Goal: Check status: Check status

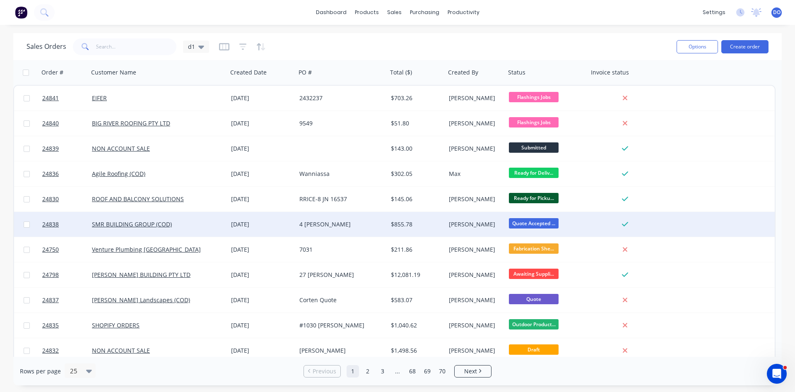
click at [363, 223] on div "4 [PERSON_NAME]" at bounding box center [339, 224] width 81 height 8
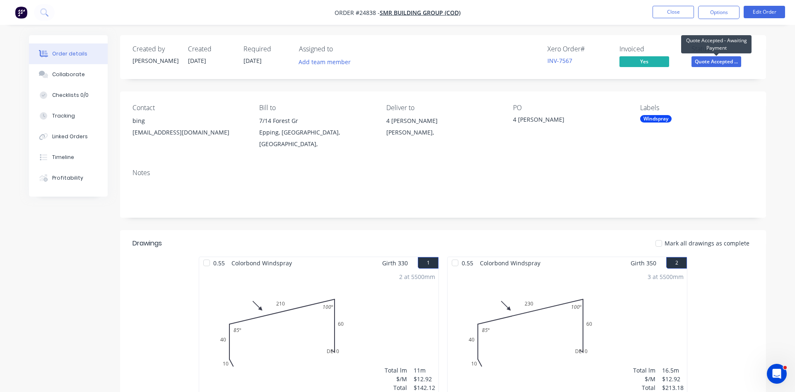
click at [709, 62] on span "Quote Accepted ..." at bounding box center [716, 61] width 50 height 10
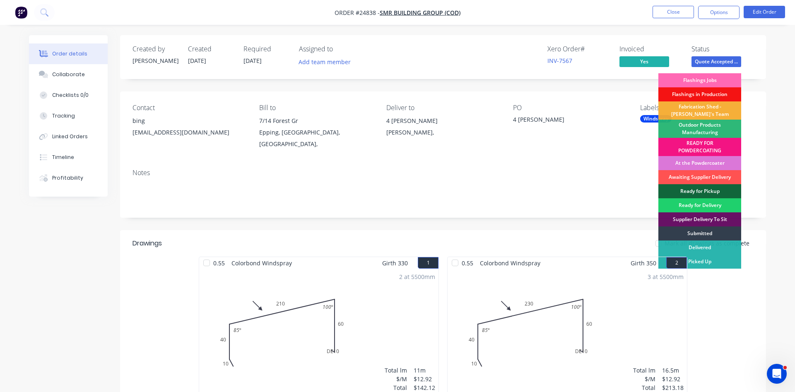
click at [706, 81] on div "Flashings Jobs" at bounding box center [699, 80] width 83 height 14
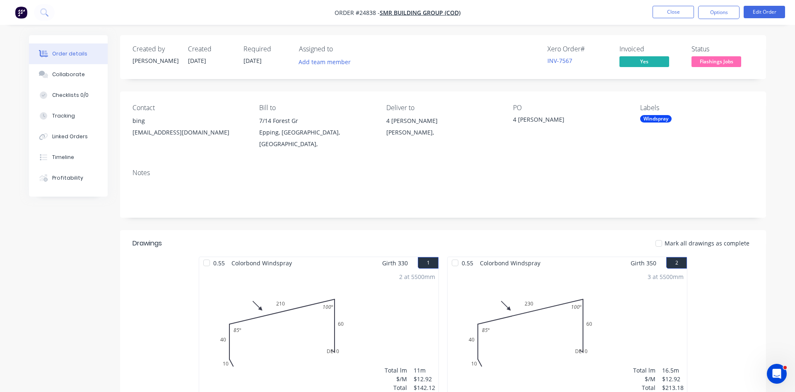
click at [653, 118] on div "Windspray" at bounding box center [655, 118] width 31 height 7
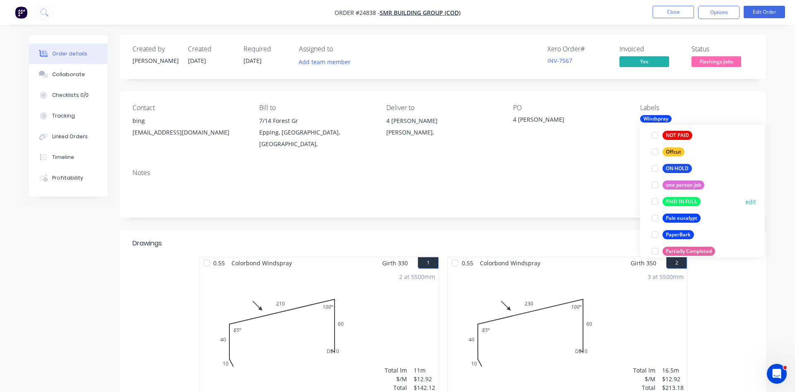
scroll to position [1227, 0]
click at [654, 206] on div at bounding box center [654, 205] width 17 height 17
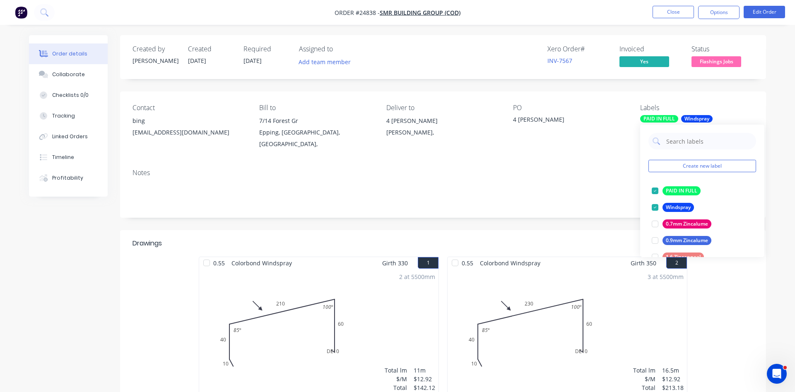
click at [557, 202] on div "Notes" at bounding box center [443, 189] width 646 height 55
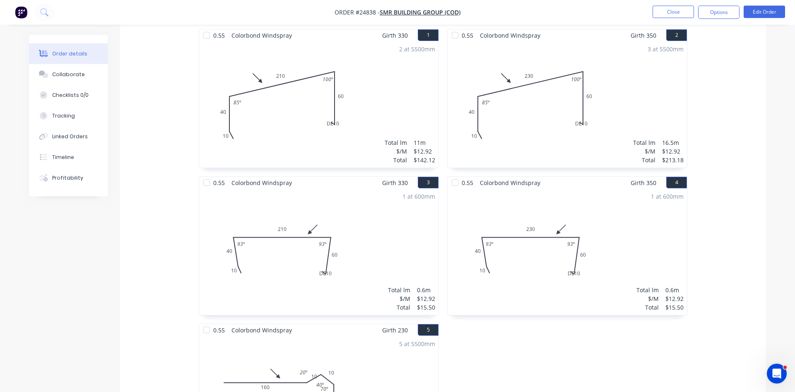
scroll to position [211, 0]
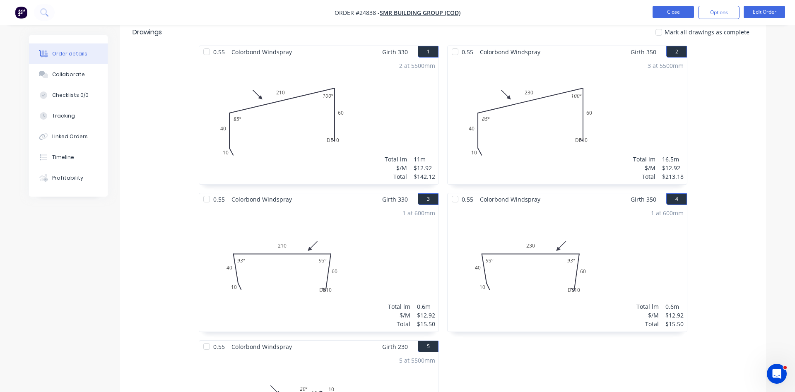
click at [672, 10] on button "Close" at bounding box center [672, 12] width 41 height 12
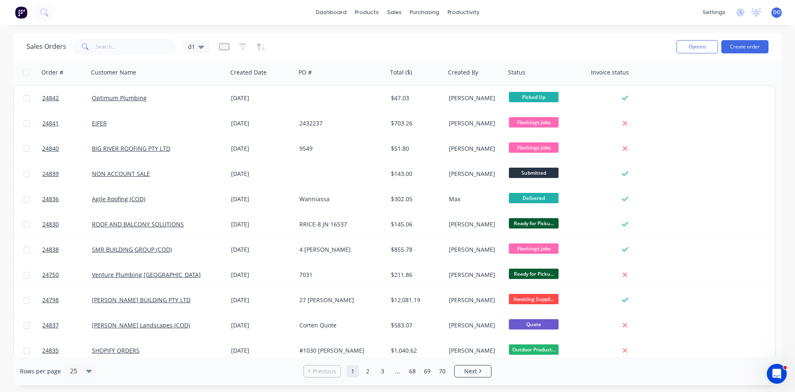
click at [419, 41] on div "Sales Orders d1" at bounding box center [347, 46] width 643 height 20
